Goal: Information Seeking & Learning: Learn about a topic

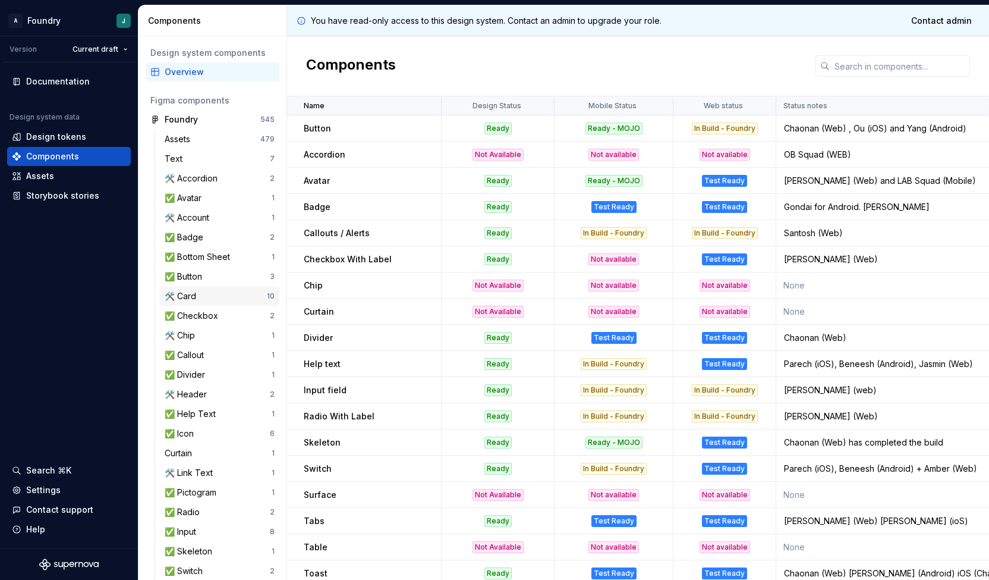
click at [209, 295] on div "🛠️ Card" at bounding box center [216, 296] width 102 height 12
click at [206, 296] on div "🛠️ Card" at bounding box center [216, 296] width 102 height 12
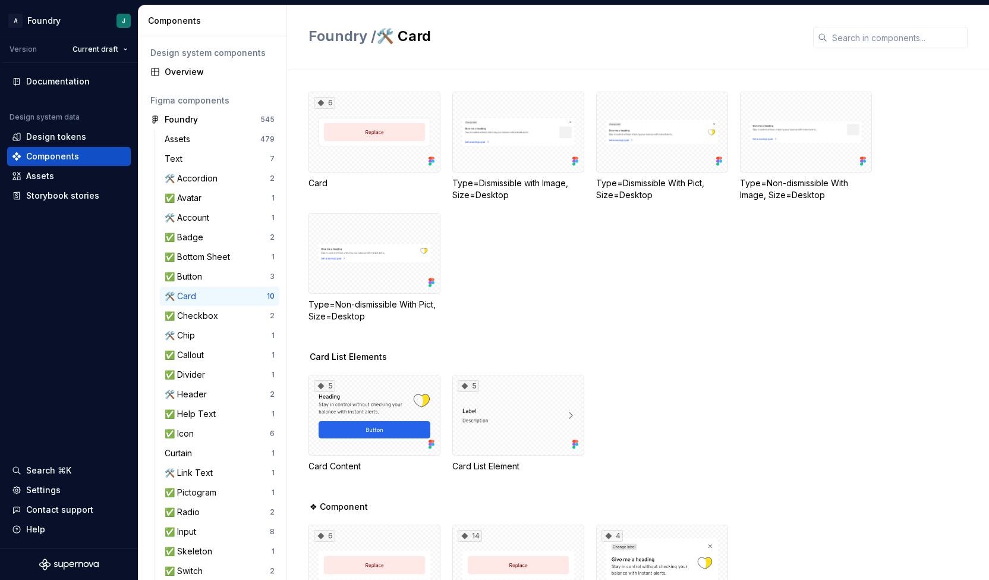
click at [214, 301] on div "🛠️ Card" at bounding box center [216, 296] width 102 height 12
click at [644, 317] on div "6 Card Type=Dismissible with Image, Size=Desktop Type=Dismissible With Pict, Si…" at bounding box center [648, 207] width 681 height 231
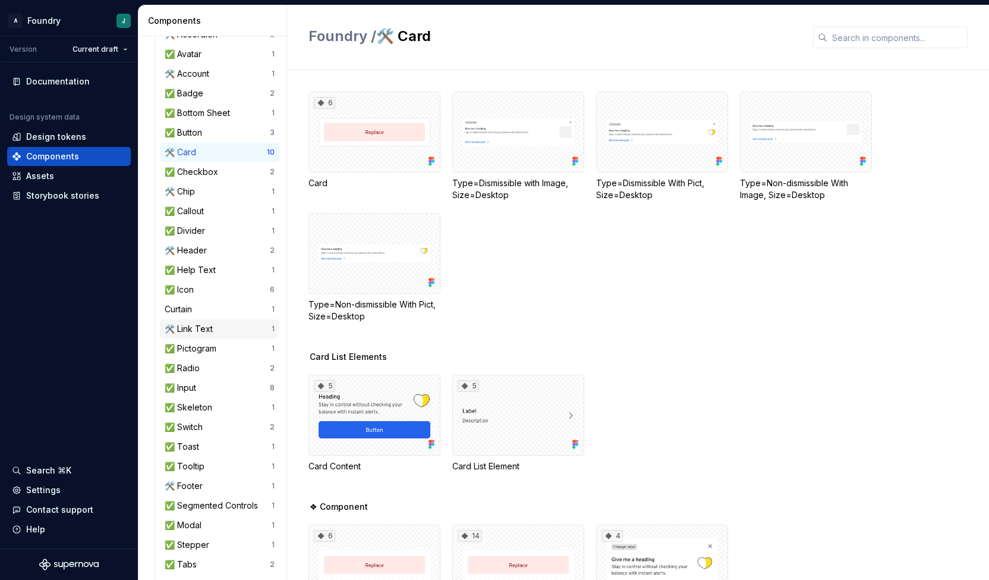
click at [202, 328] on div "🛠️ Link Text" at bounding box center [191, 329] width 53 height 12
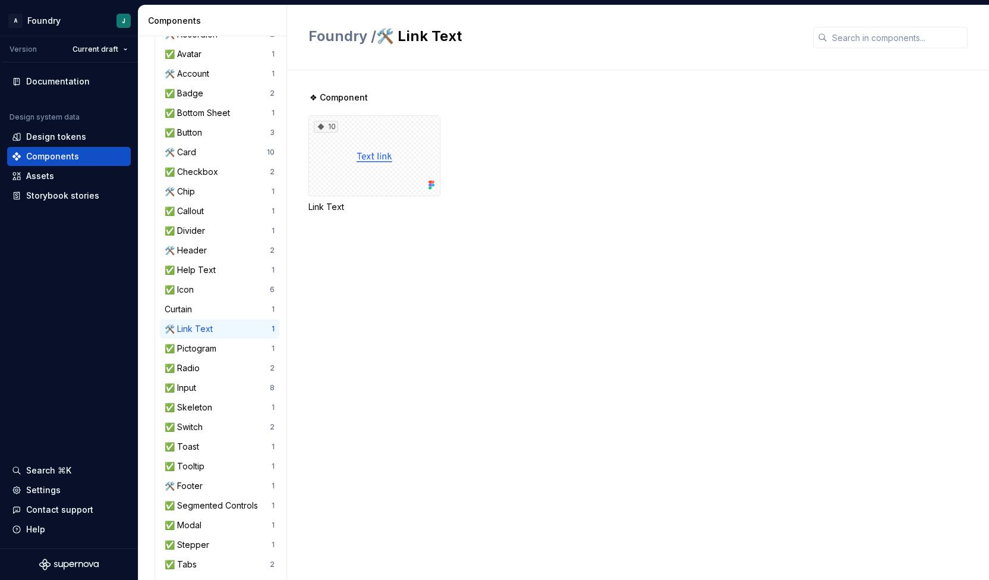
click at [543, 295] on div "❖ Component 10 Link Text" at bounding box center [648, 324] width 681 height 509
click at [678, 267] on div "❖ Component 10 Link Text" at bounding box center [648, 324] width 681 height 509
click at [477, 232] on div "❖ Component 10 Link Text" at bounding box center [648, 167] width 681 height 150
click at [343, 147] on div "10" at bounding box center [374, 155] width 132 height 81
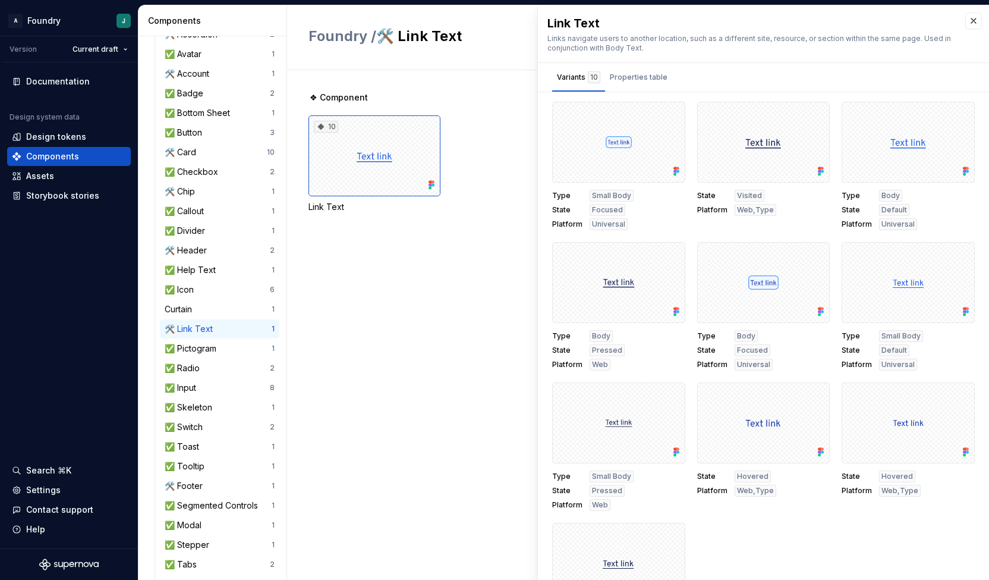
click at [761, 519] on div "Type Small Body State Focused Platform Universal State Visited Platform Web,Typ…" at bounding box center [763, 369] width 423 height 535
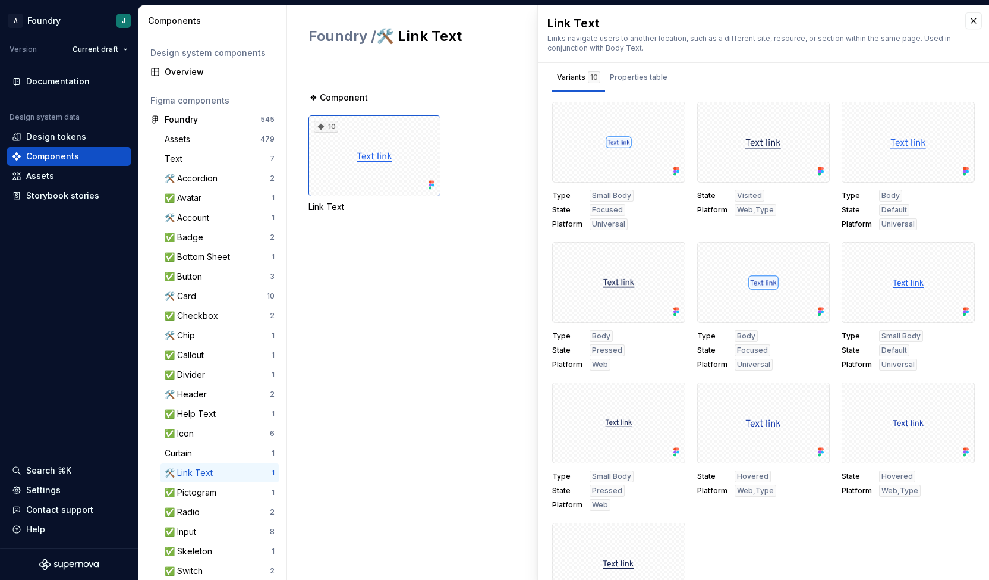
click at [453, 301] on div "❖ Component 10 Link Text" at bounding box center [648, 324] width 681 height 509
click at [206, 71] on div "Overview" at bounding box center [220, 72] width 110 height 12
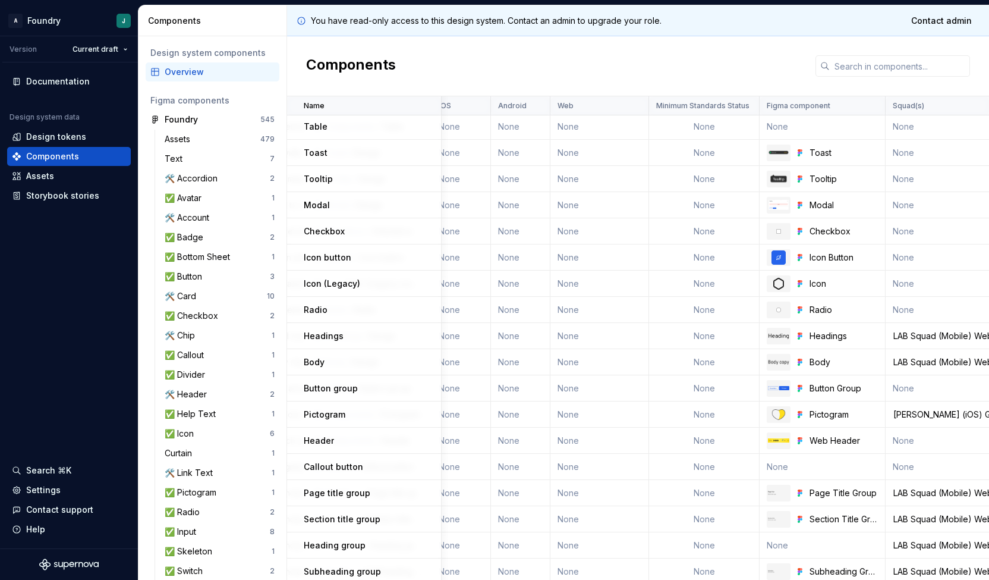
scroll to position [804, 807]
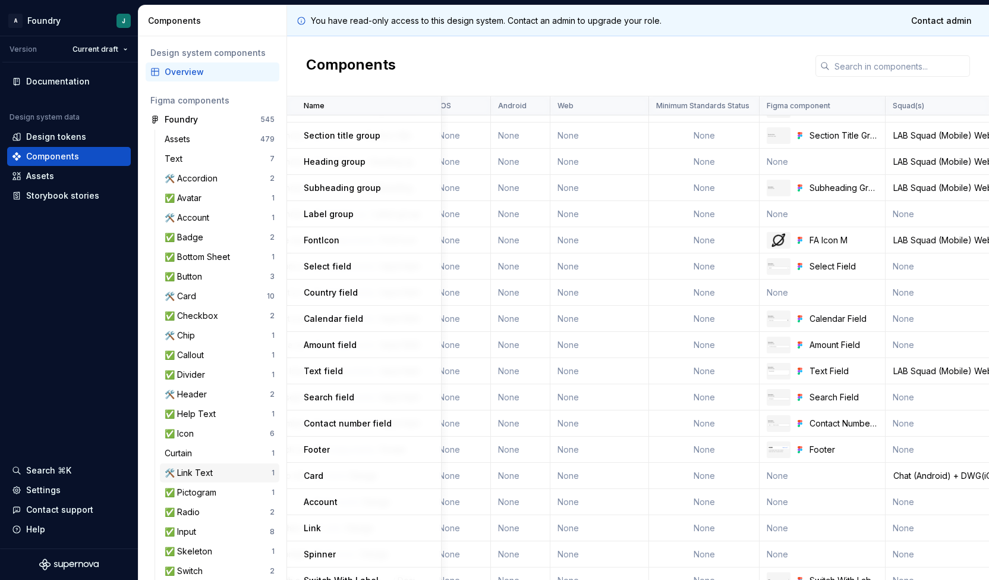
click at [199, 477] on div "🛠️ Link Text" at bounding box center [191, 473] width 53 height 12
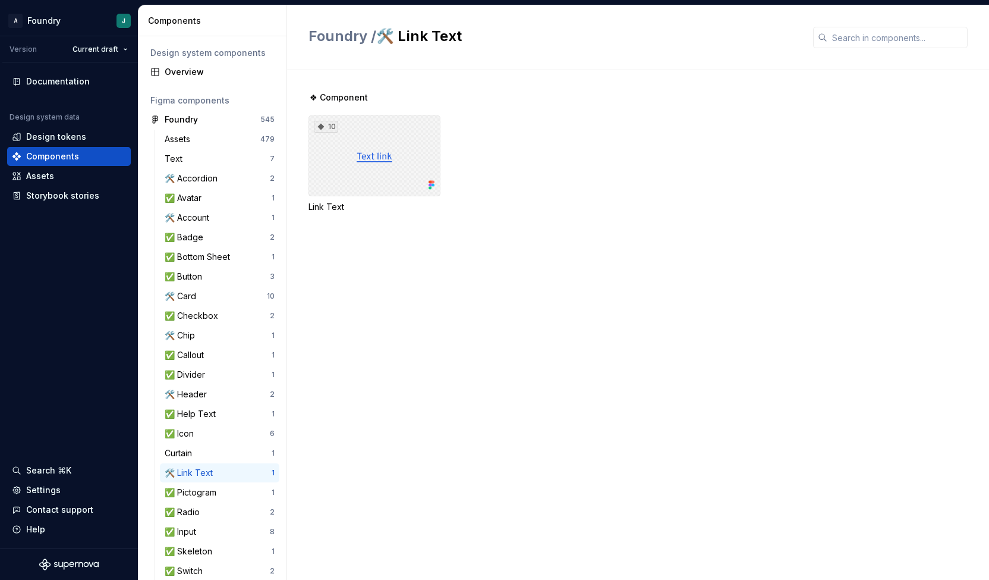
click at [379, 153] on div "10" at bounding box center [374, 155] width 132 height 81
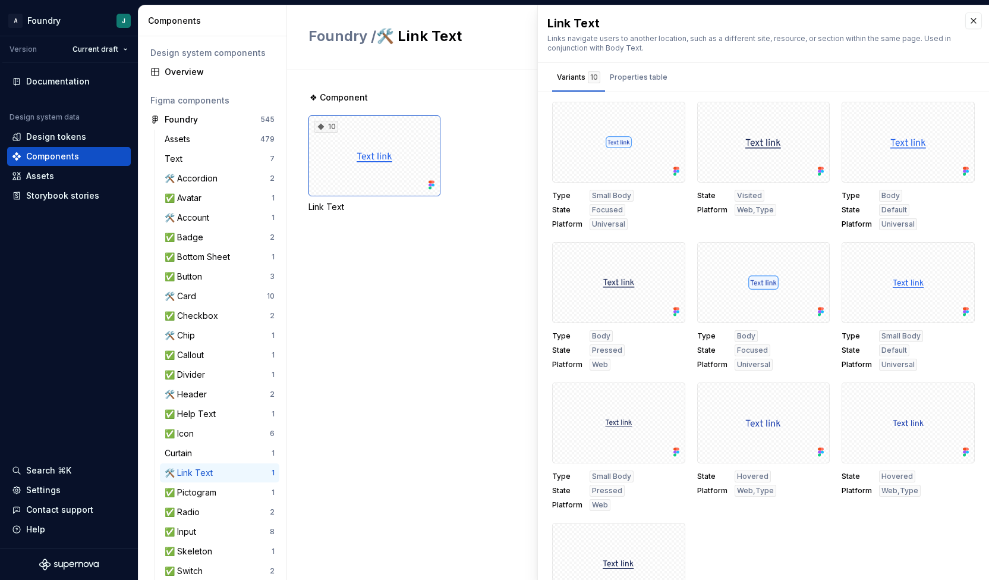
scroll to position [61, 0]
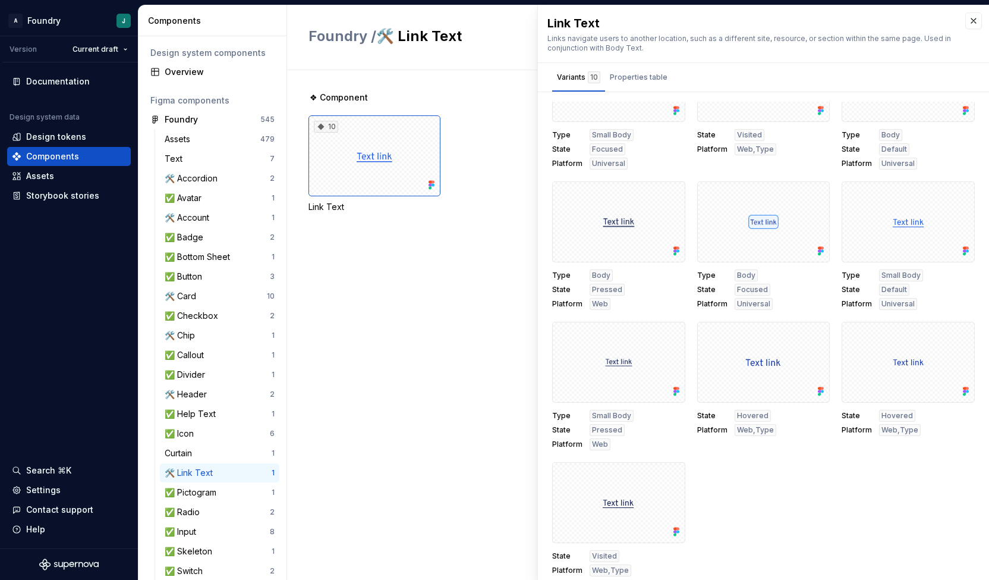
click at [757, 540] on div "Type Small Body State Focused Platform Universal State Visited Platform Web,Typ…" at bounding box center [763, 308] width 423 height 535
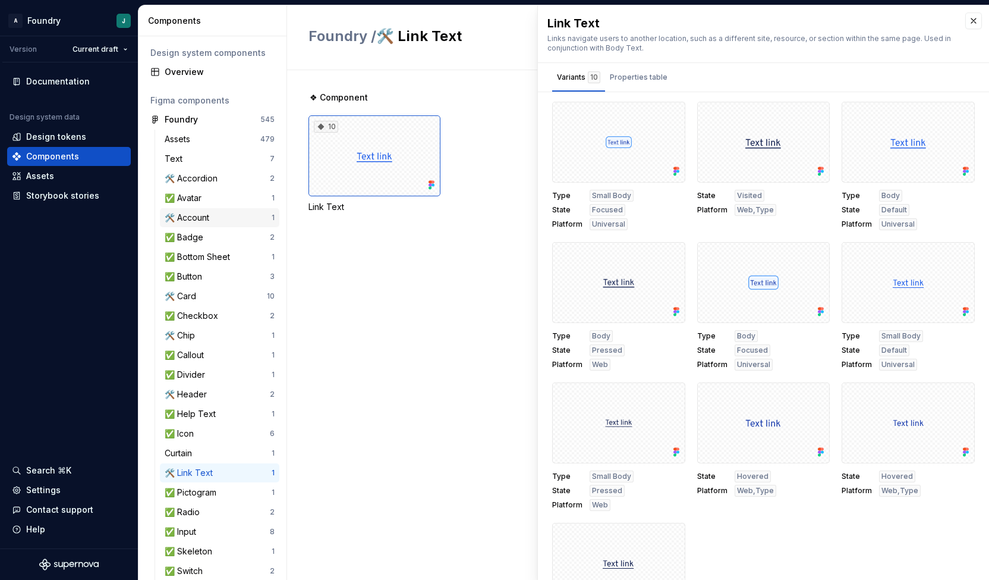
click at [207, 223] on div "🛠️ Account 1" at bounding box center [219, 217] width 119 height 19
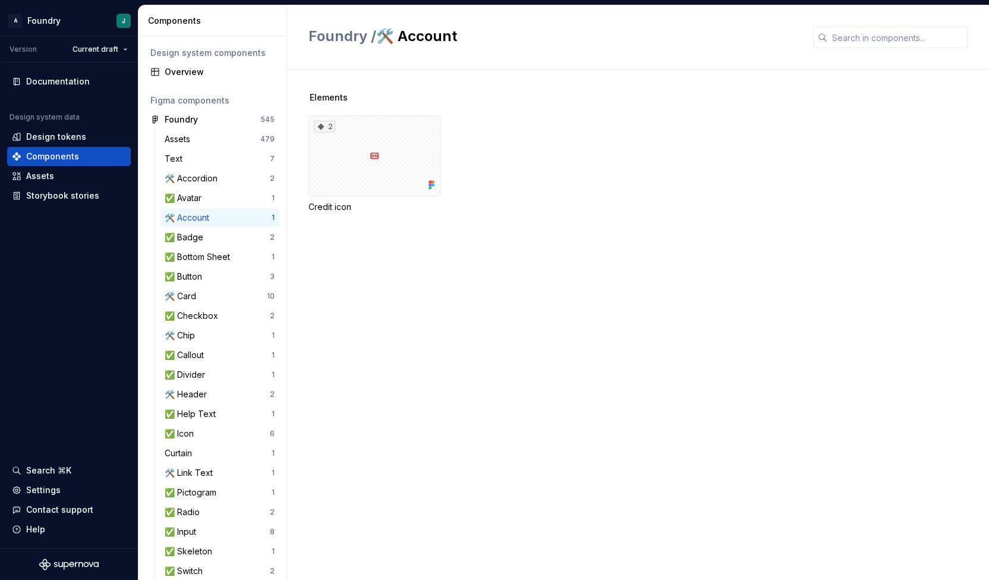
click at [514, 122] on div "2 Credit icon" at bounding box center [648, 163] width 681 height 97
click at [388, 151] on div "2" at bounding box center [374, 155] width 132 height 81
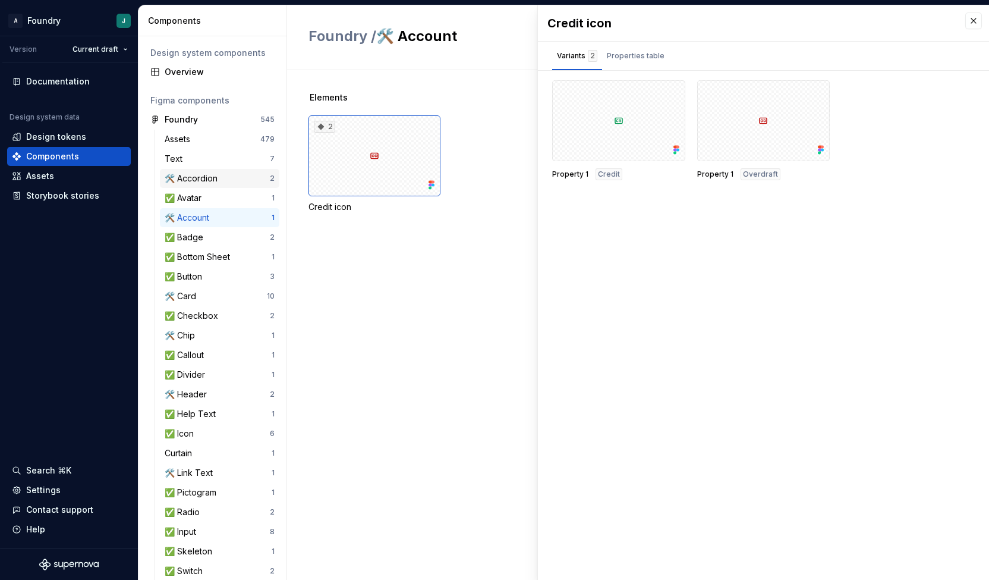
click at [240, 172] on div "🛠️ Accordion" at bounding box center [217, 178] width 105 height 12
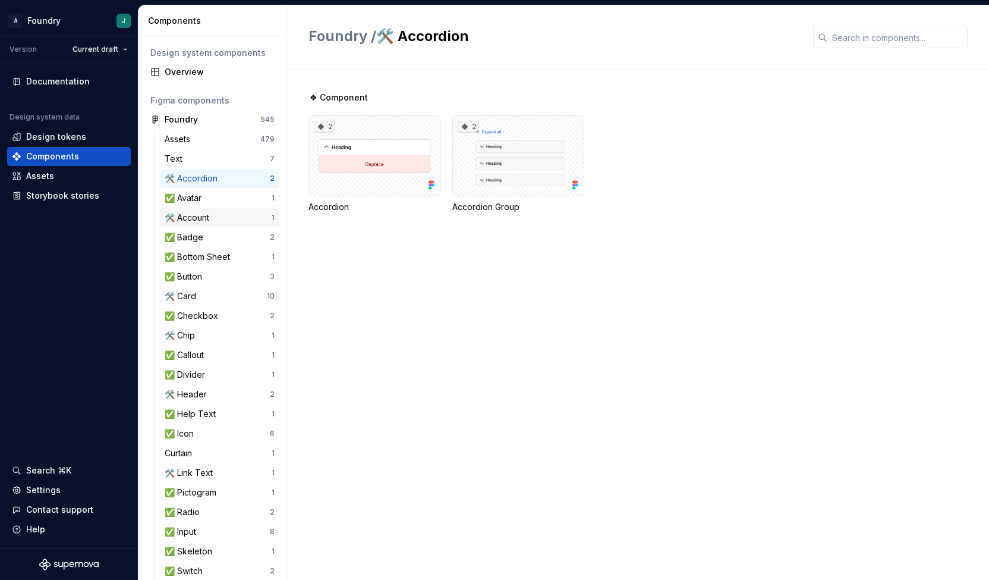
click at [216, 222] on div "🛠️ Account" at bounding box center [218, 218] width 107 height 12
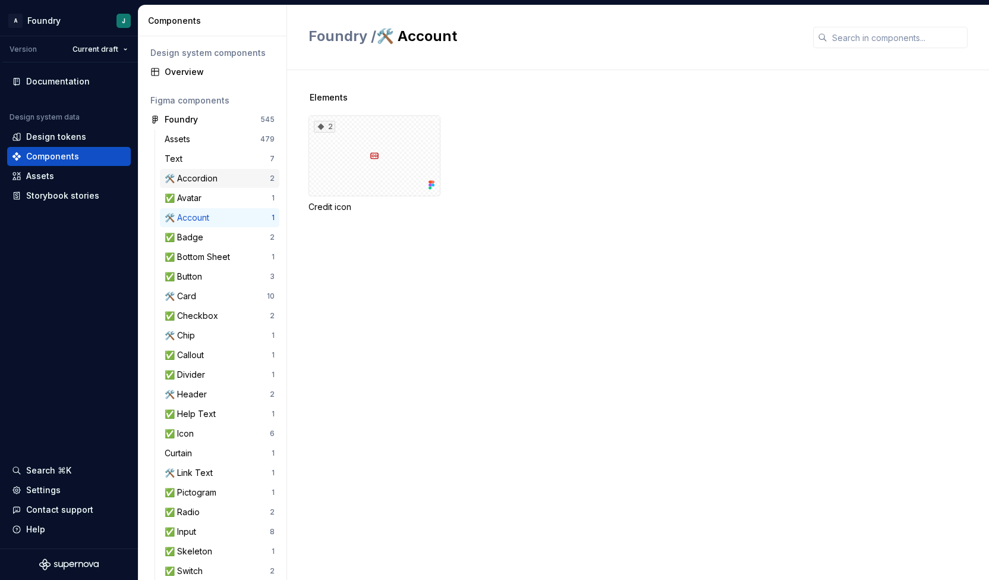
click at [217, 182] on div "🛠️ Accordion" at bounding box center [194, 178] width 58 height 12
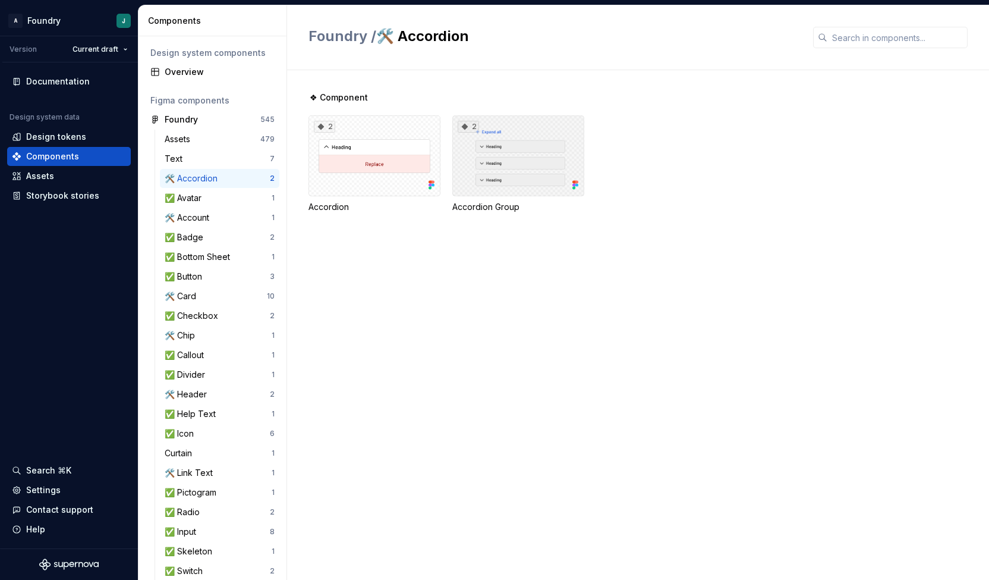
click at [525, 163] on div "2" at bounding box center [518, 155] width 132 height 81
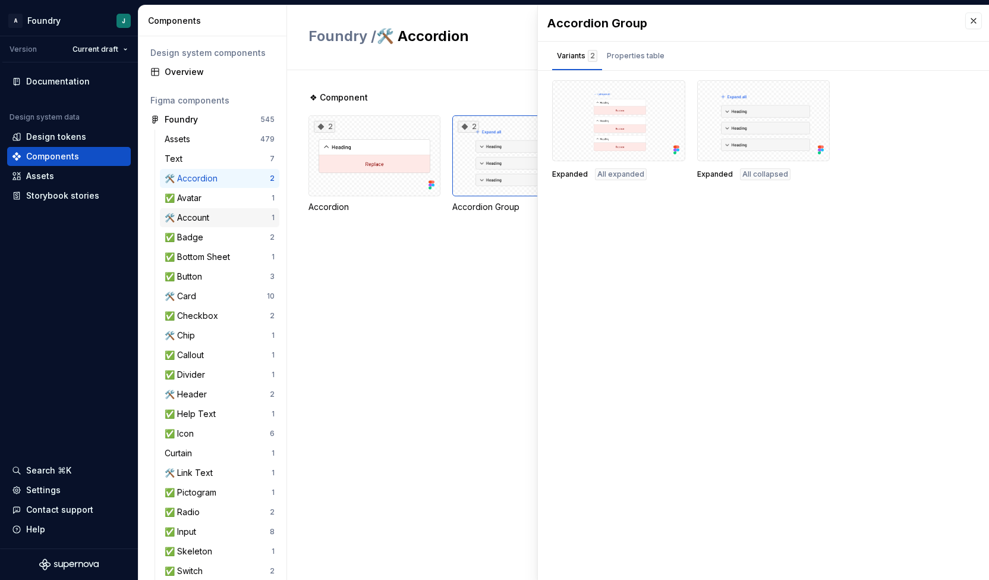
click at [210, 218] on div "🛠️ Account" at bounding box center [189, 218] width 49 height 12
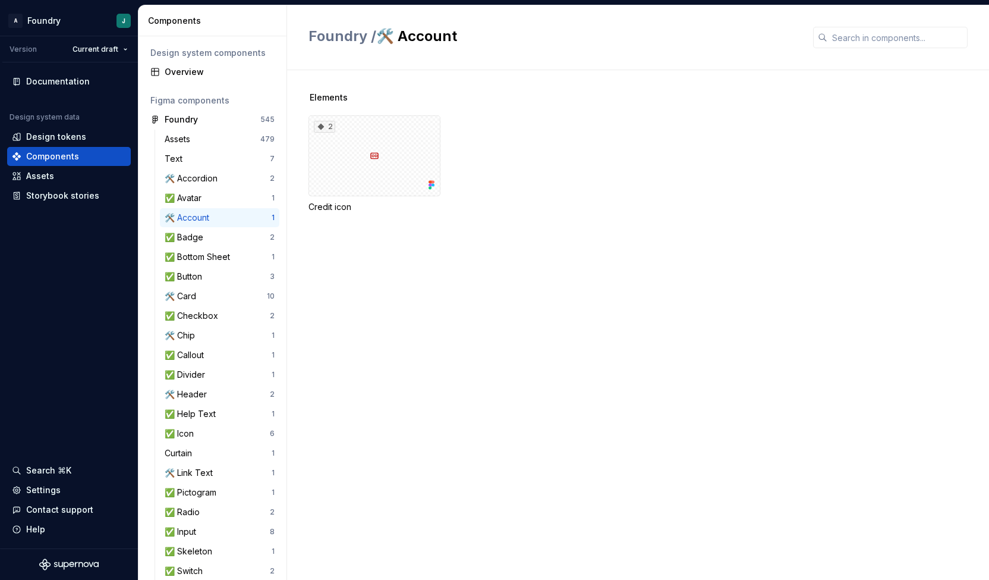
click at [476, 298] on div "Elements 2 Credit icon" at bounding box center [648, 324] width 681 height 509
click at [182, 73] on div "Overview" at bounding box center [220, 72] width 110 height 12
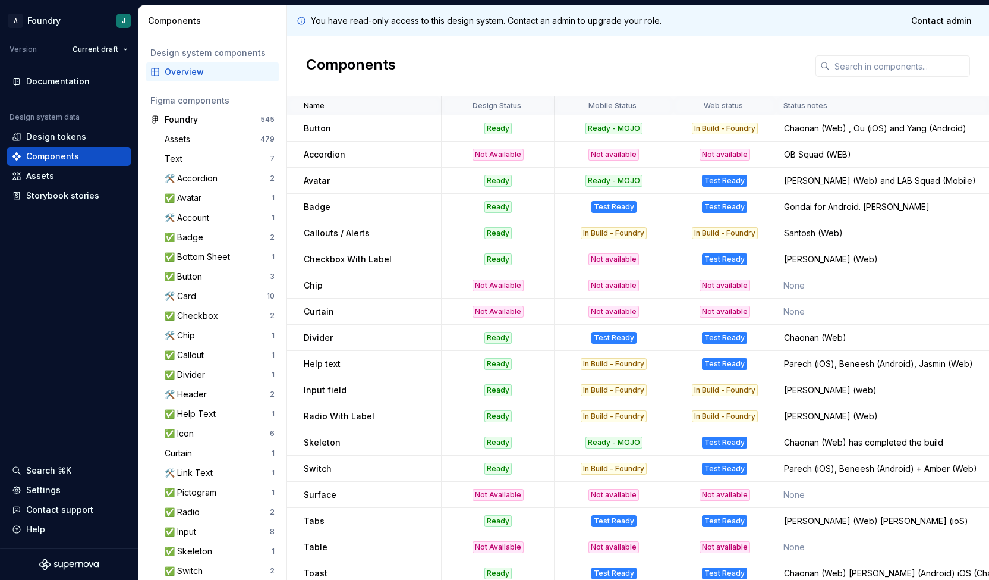
click at [373, 328] on td "Divider" at bounding box center [364, 338] width 155 height 26
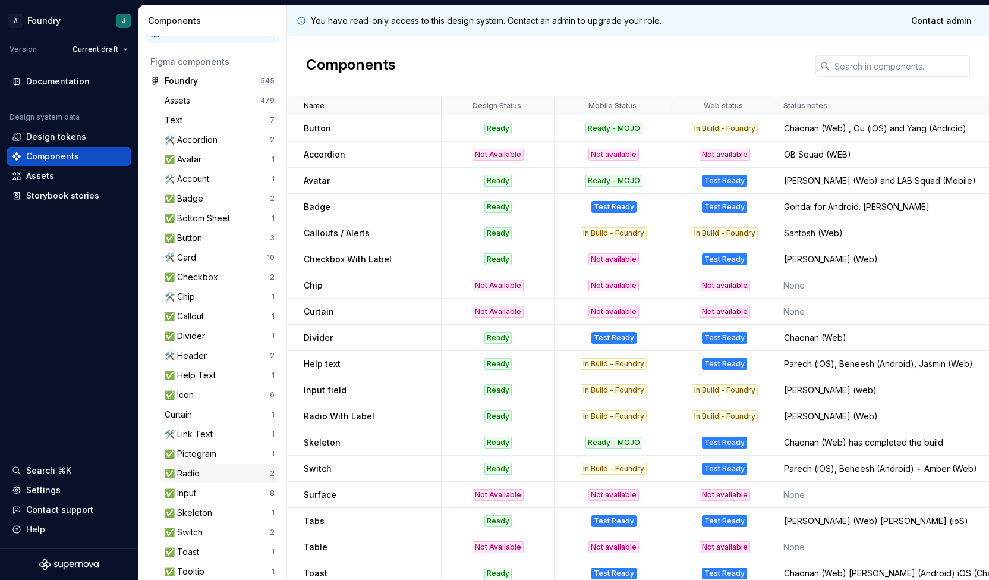
scroll to position [272, 0]
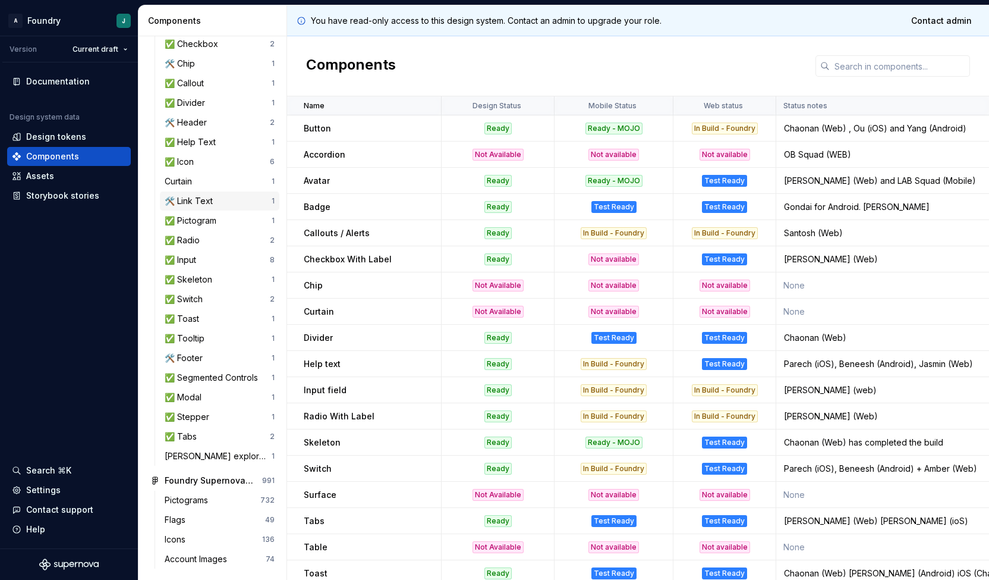
click at [210, 199] on div "🛠️ Link Text" at bounding box center [191, 201] width 53 height 12
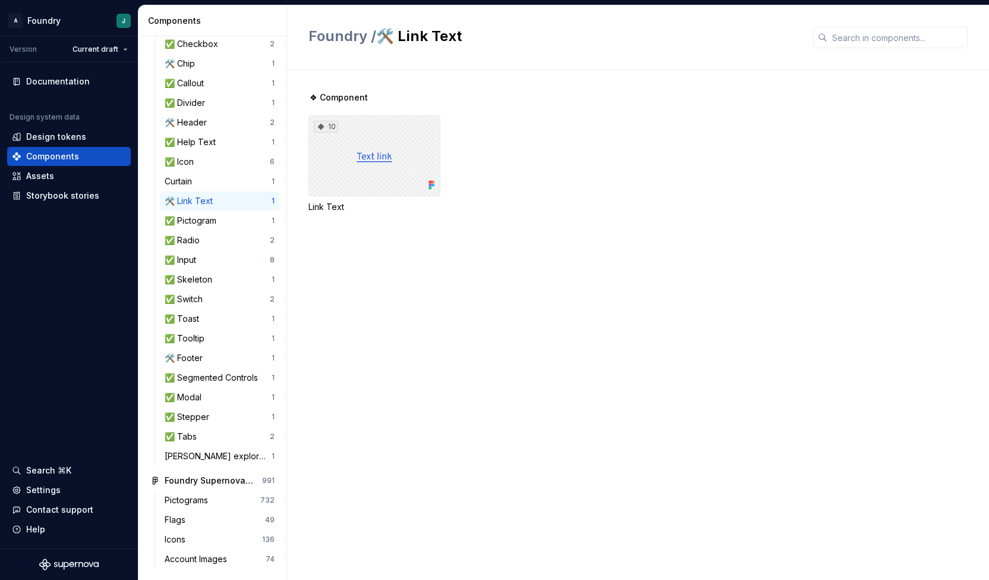
click at [374, 160] on div "10" at bounding box center [374, 155] width 132 height 81
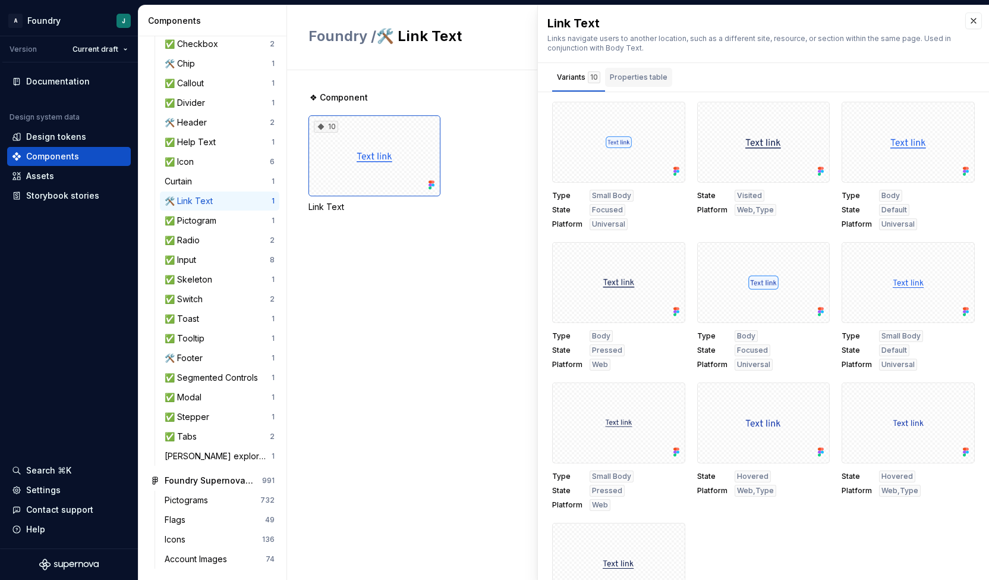
click at [640, 84] on div "Properties table" at bounding box center [638, 77] width 67 height 19
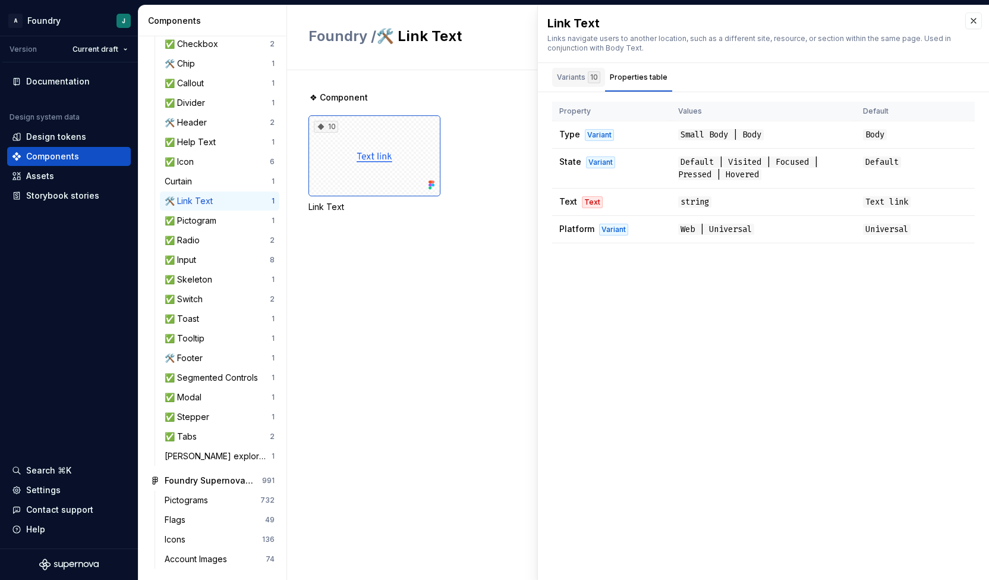
click at [572, 79] on div "Variants 10" at bounding box center [578, 77] width 43 height 12
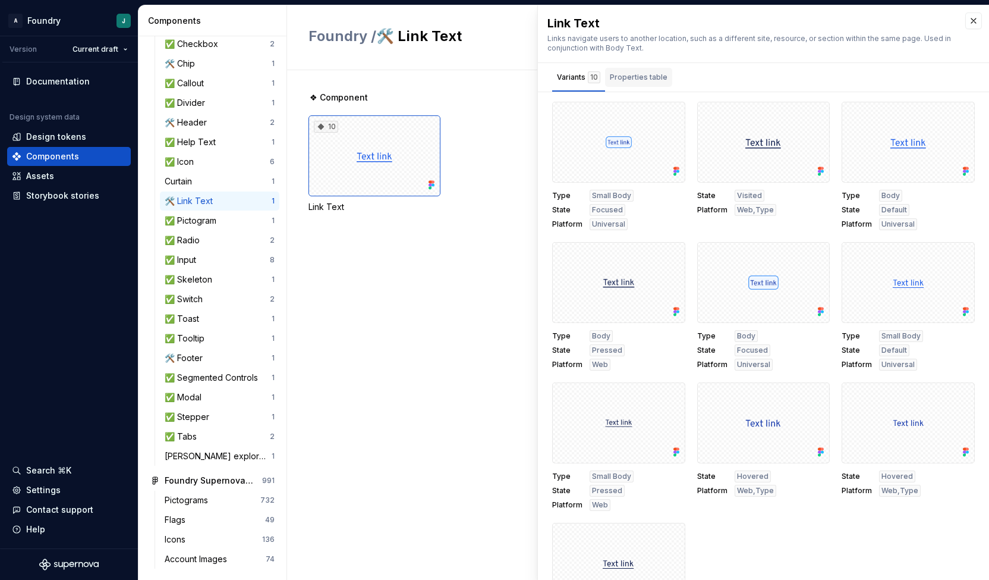
click at [661, 85] on div "Properties table" at bounding box center [638, 77] width 67 height 19
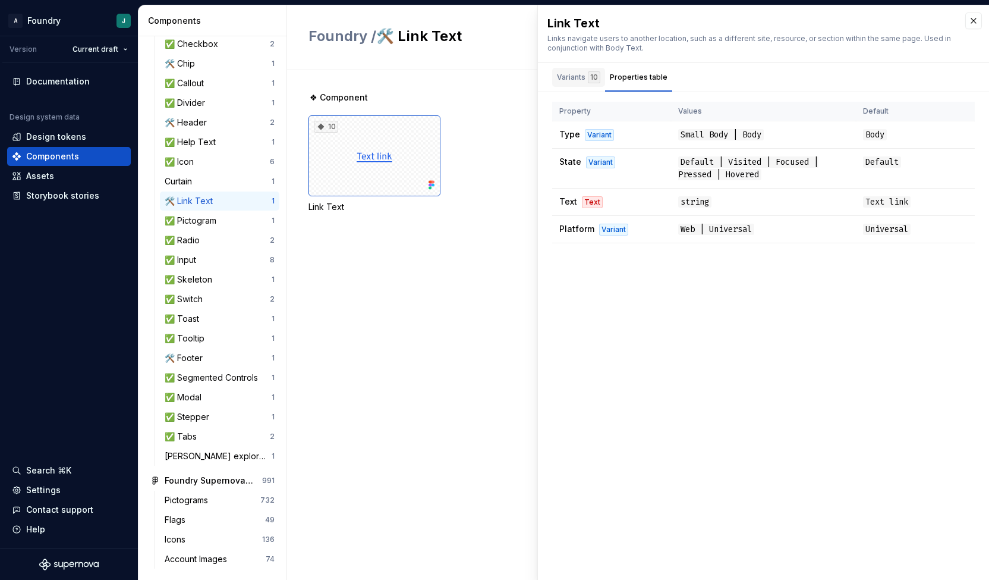
click at [575, 73] on div "Variants 10" at bounding box center [578, 77] width 43 height 12
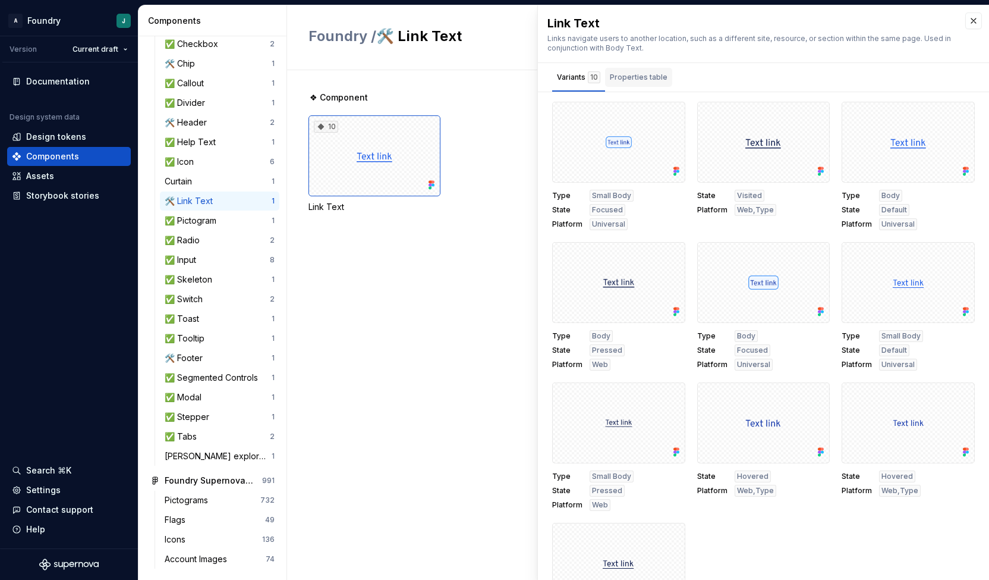
click at [632, 75] on div "Properties table" at bounding box center [639, 77] width 58 height 12
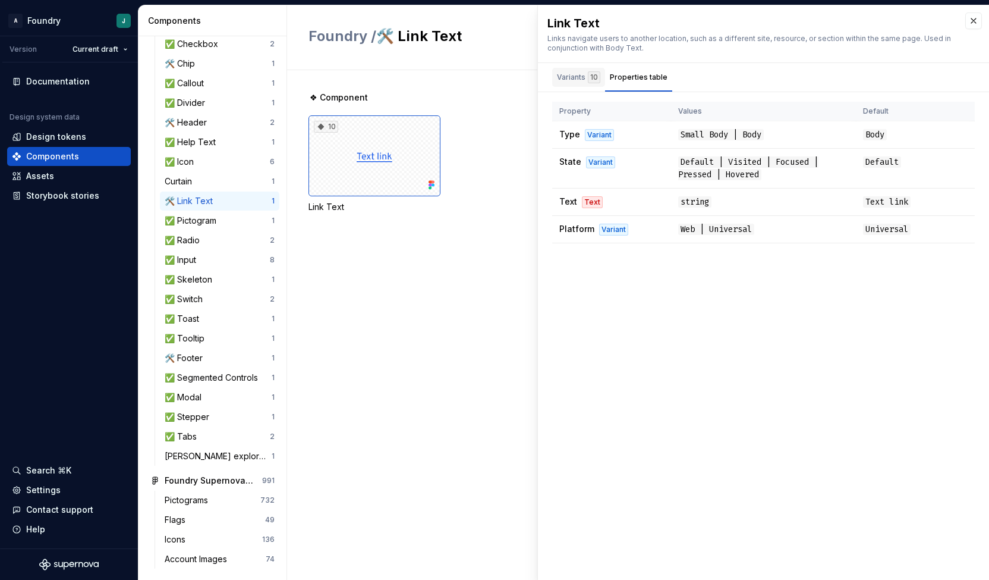
click at [577, 90] on div "button" at bounding box center [578, 90] width 53 height 1
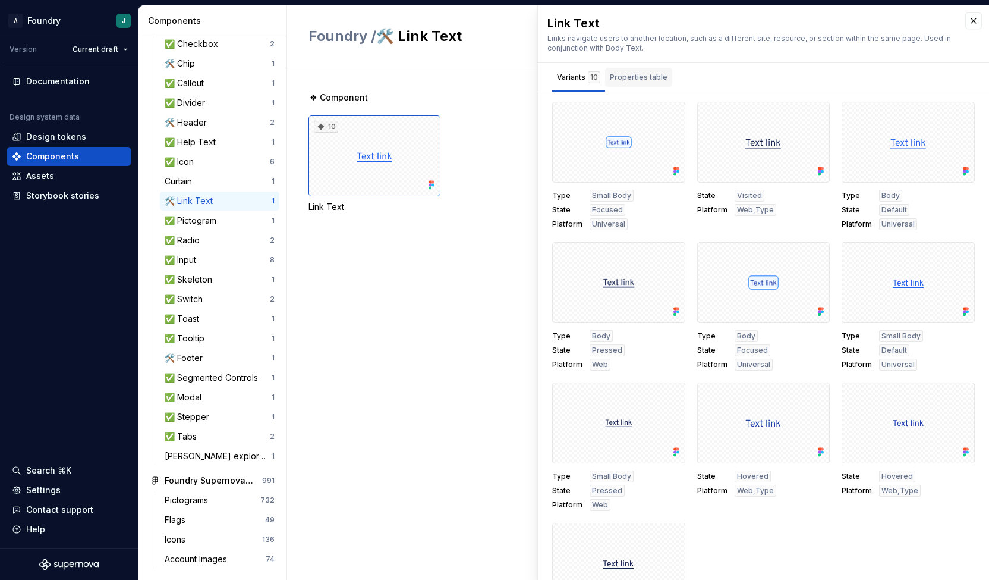
click at [658, 79] on div "Properties table" at bounding box center [639, 77] width 58 height 12
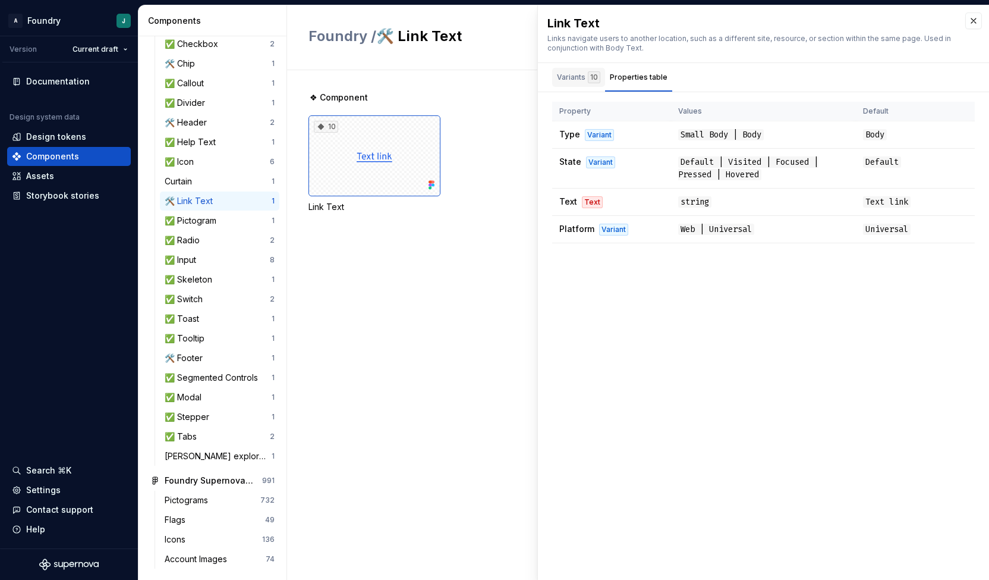
click at [567, 79] on div "Variants 10" at bounding box center [578, 77] width 43 height 12
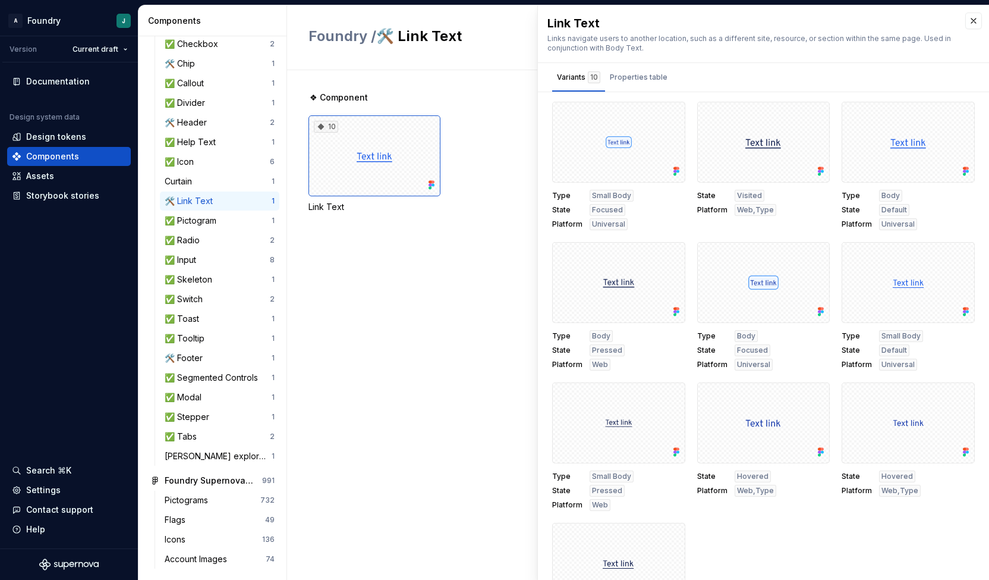
click at [204, 197] on div "🛠️ Link Text" at bounding box center [191, 201] width 53 height 12
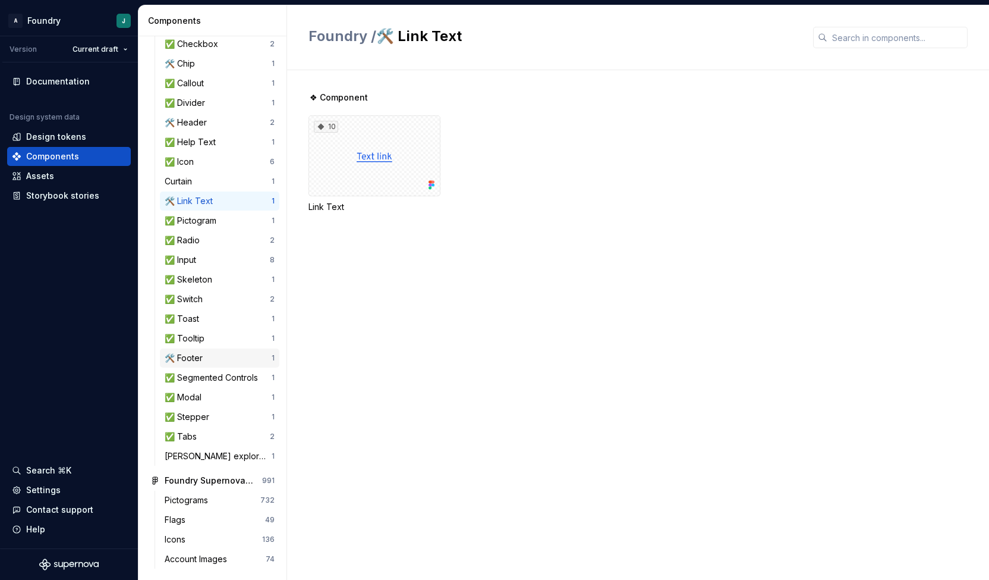
click at [213, 362] on div "🛠️ Footer" at bounding box center [218, 358] width 107 height 12
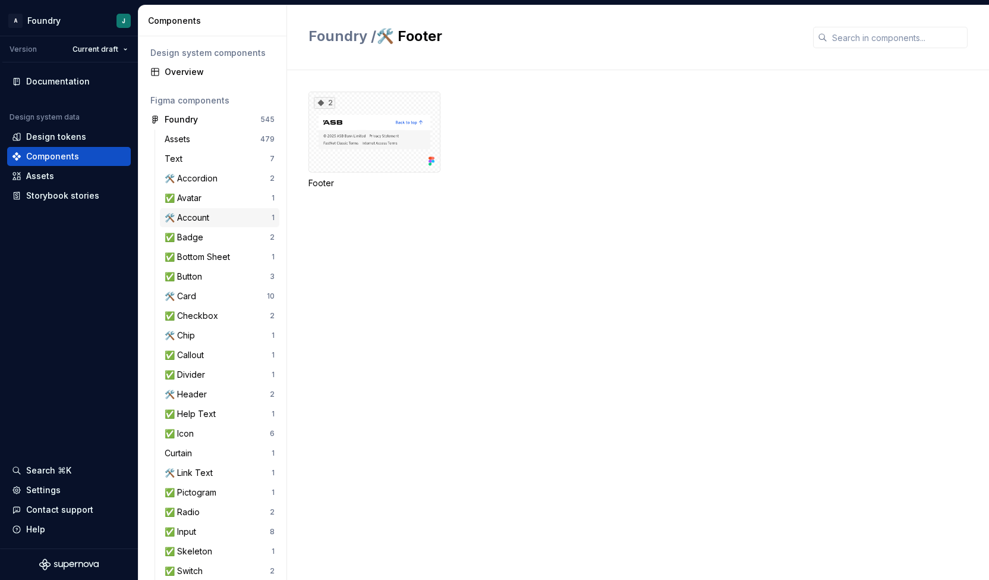
click at [212, 218] on div "🛠️ Account" at bounding box center [189, 218] width 49 height 12
click at [204, 177] on div "🛠️ Accordion" at bounding box center [194, 178] width 58 height 12
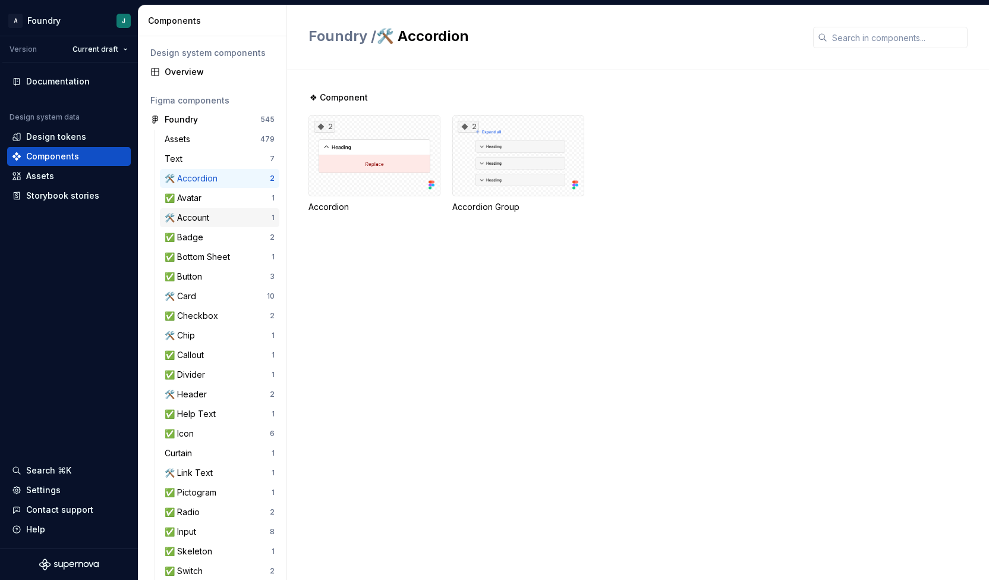
click at [203, 225] on div "🛠️ Account 1" at bounding box center [219, 217] width 119 height 19
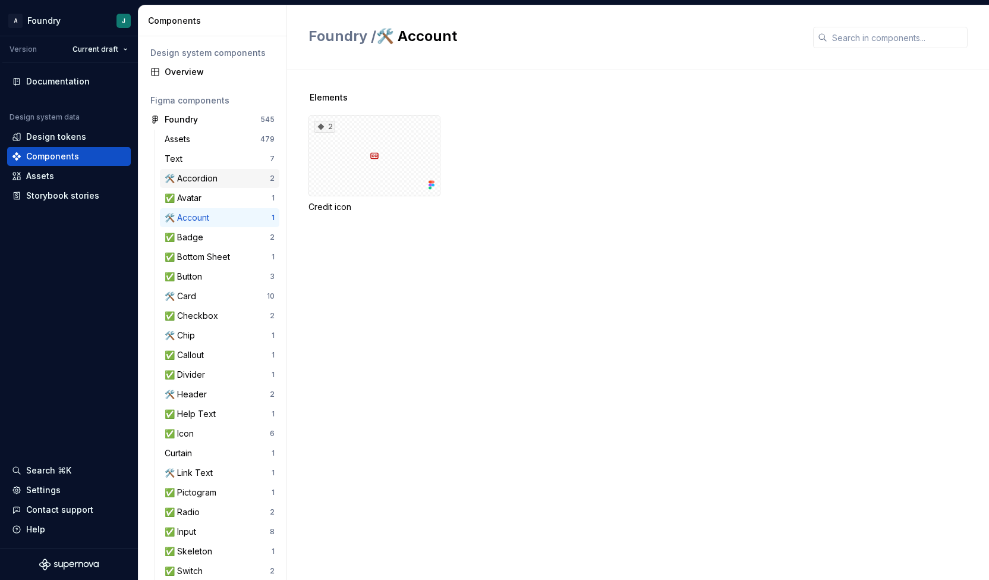
click at [228, 173] on div "🛠️ Accordion" at bounding box center [217, 178] width 105 height 12
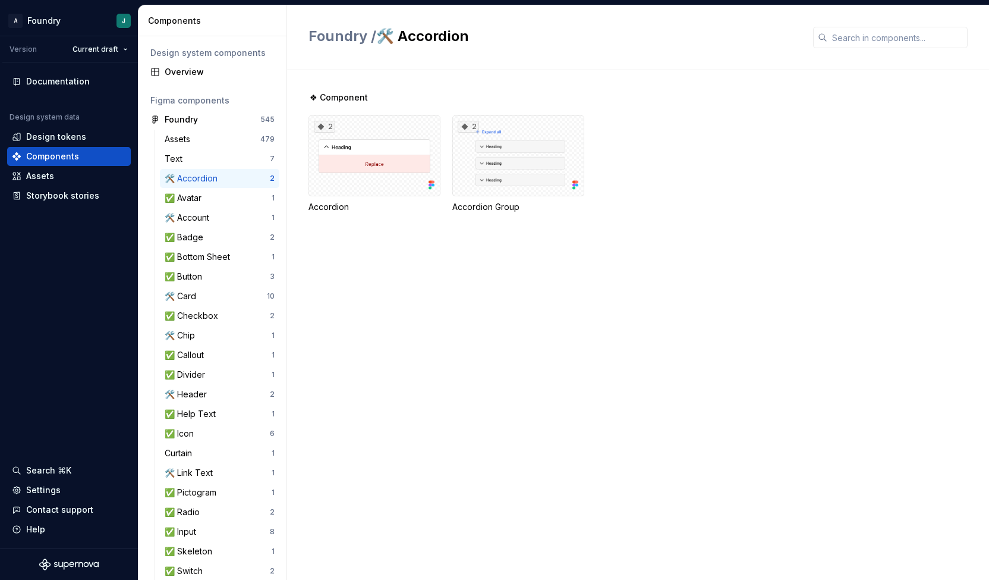
click at [418, 451] on div "❖ Component 2 Accordion 2 Accordion Group" at bounding box center [648, 324] width 681 height 509
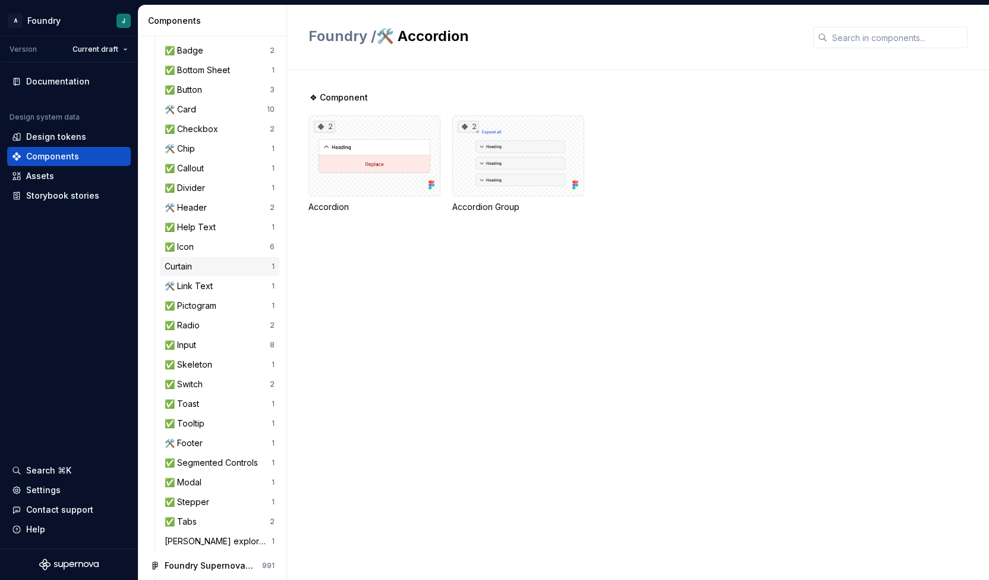
scroll to position [200, 0]
